Goal: Task Accomplishment & Management: Complete application form

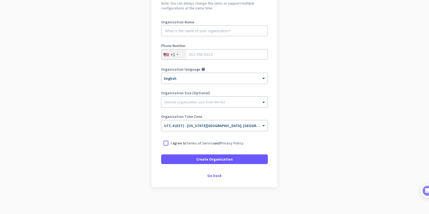
scroll to position [62, 0]
click at [363, 0] on app-onboarding-organization "Create Organization Note: You can always change this later, or support multiple…" at bounding box center [214, 97] width 429 height 232
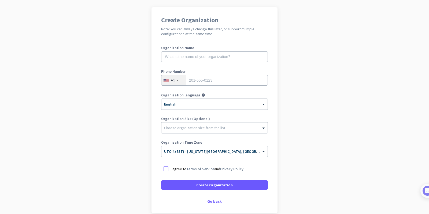
scroll to position [36, 0]
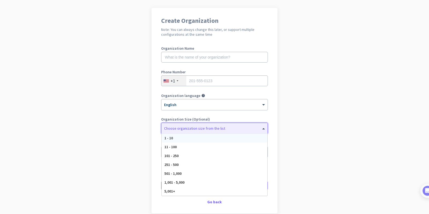
click at [225, 129] on div at bounding box center [215, 126] width 106 height 5
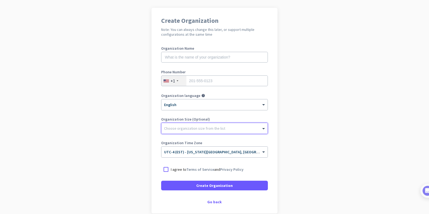
click at [225, 129] on div at bounding box center [215, 126] width 106 height 5
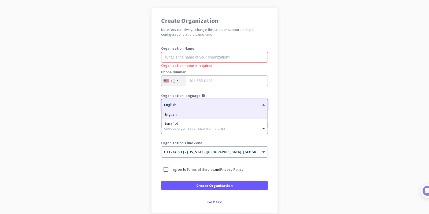
click at [185, 107] on div "× English" at bounding box center [215, 104] width 106 height 11
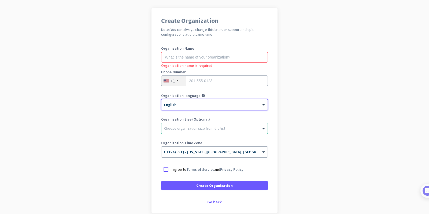
click at [185, 107] on div "× English" at bounding box center [215, 104] width 106 height 11
type input "7325109562"
click at [212, 58] on input "text" at bounding box center [214, 57] width 107 height 11
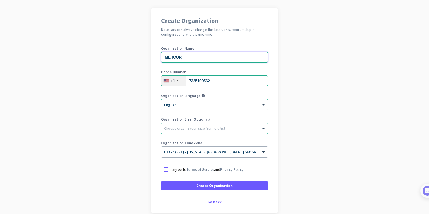
type input "MERCOR"
click at [190, 170] on link "Terms of Service" at bounding box center [201, 169] width 28 height 5
click at [166, 170] on div at bounding box center [166, 170] width 10 height 10
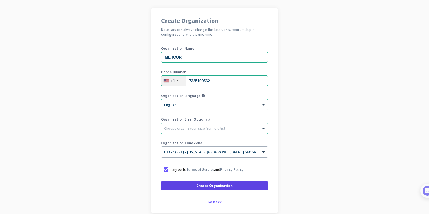
click at [171, 186] on span at bounding box center [214, 185] width 107 height 13
